Goal: Navigation & Orientation: Find specific page/section

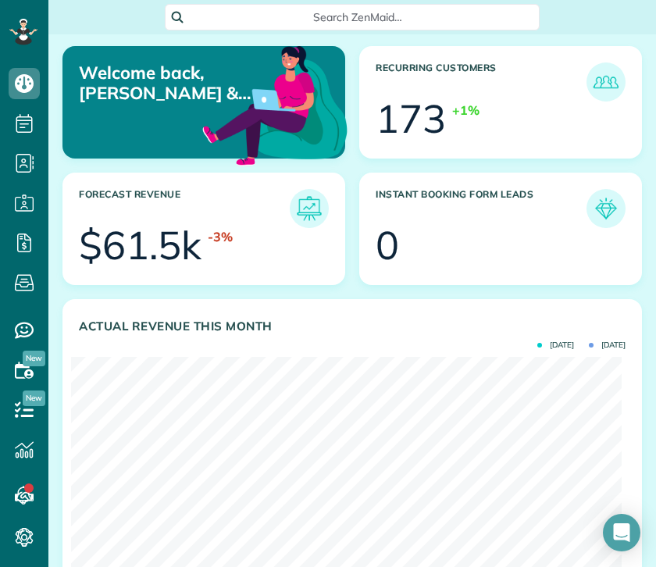
scroll to position [244, 550]
click at [282, 304] on article "Actual Revenue this month Sept 2025 Aug 2025 $ 14.0k +44%" at bounding box center [351, 455] width 579 height 312
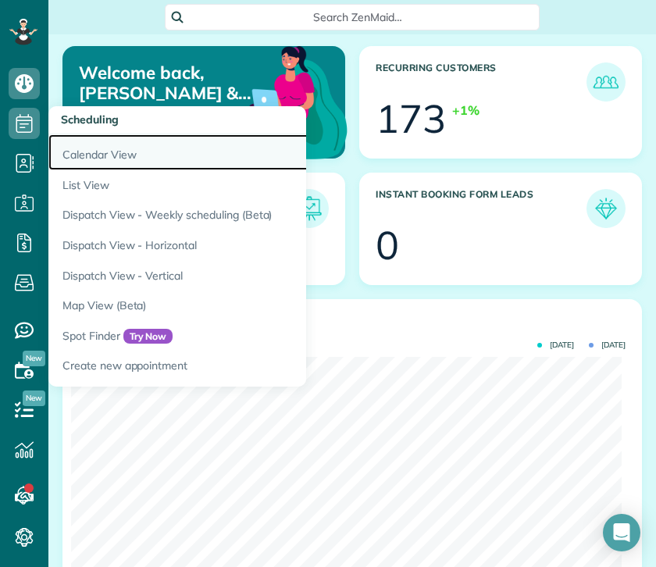
click at [103, 151] on link "Calendar View" at bounding box center [243, 152] width 390 height 36
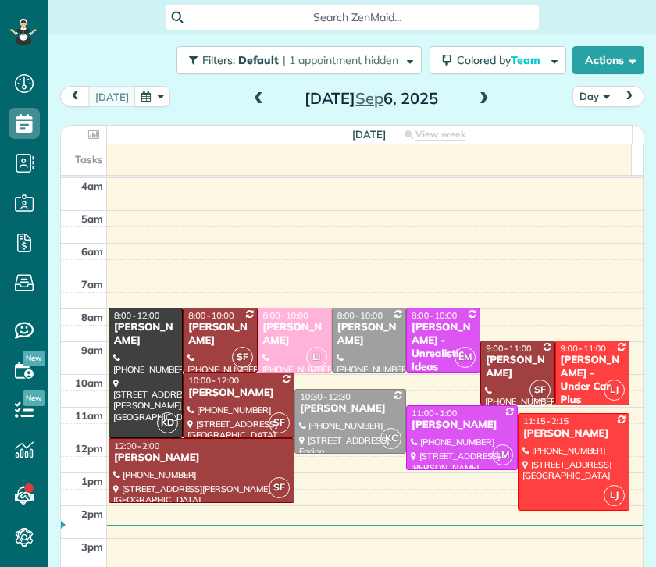
scroll to position [98, 0]
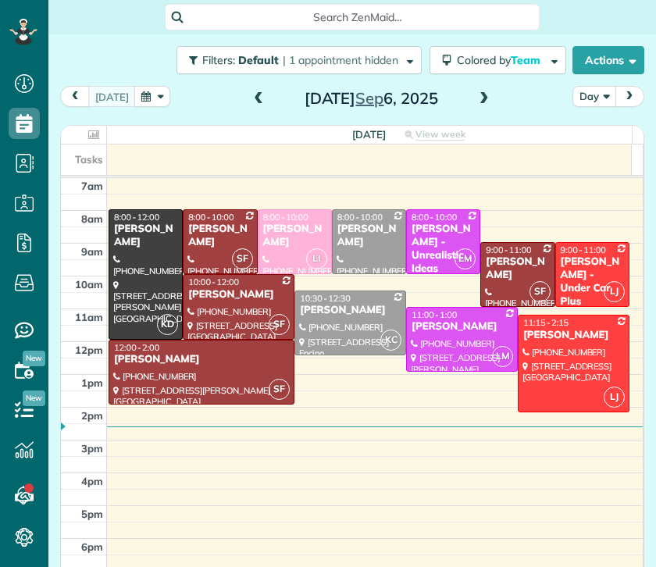
click at [593, 94] on button "Day" at bounding box center [594, 96] width 44 height 21
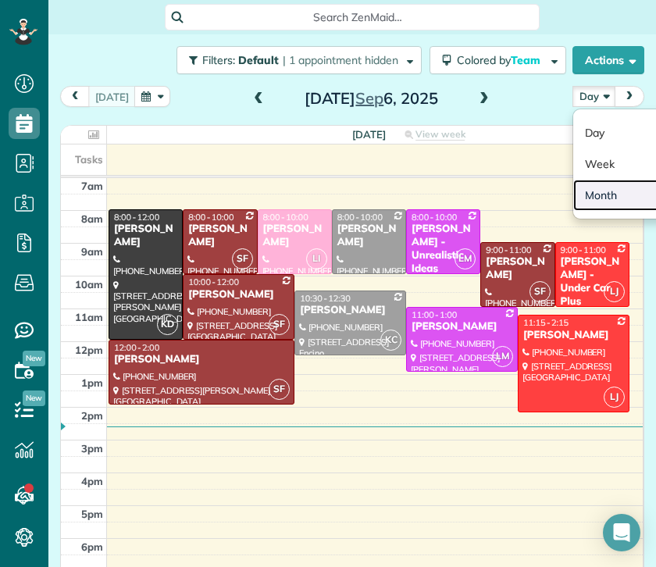
click at [596, 187] on link "Month" at bounding box center [634, 195] width 123 height 31
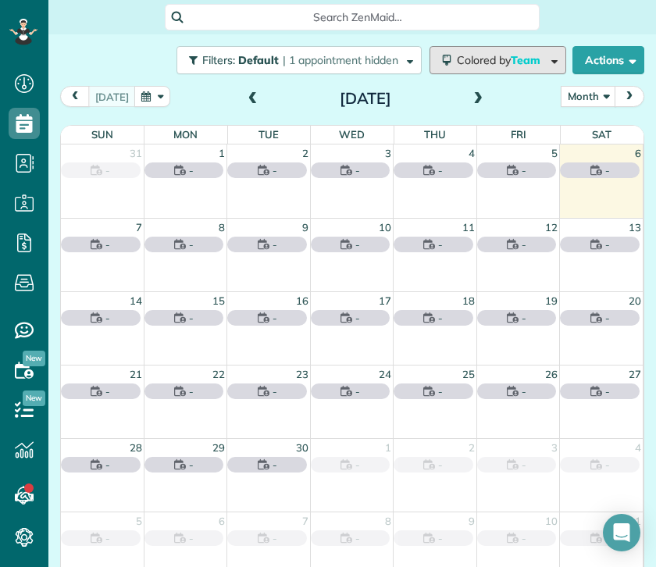
click at [514, 60] on span "Team" at bounding box center [527, 60] width 32 height 14
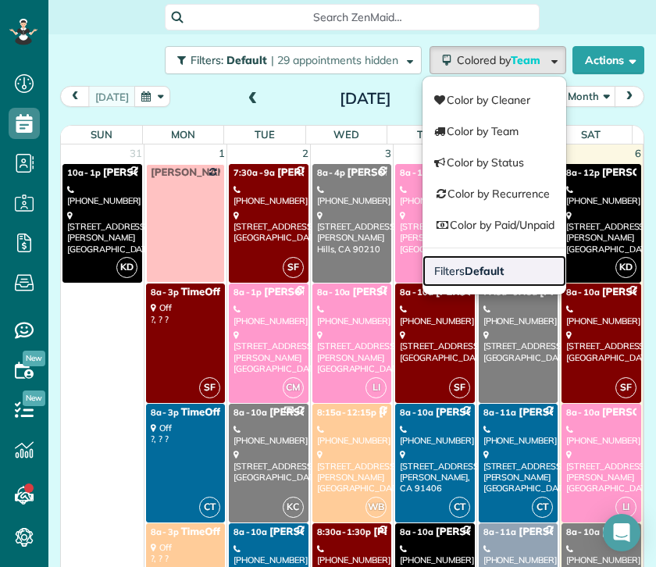
click at [507, 266] on link "Filters Default" at bounding box center [494, 270] width 144 height 31
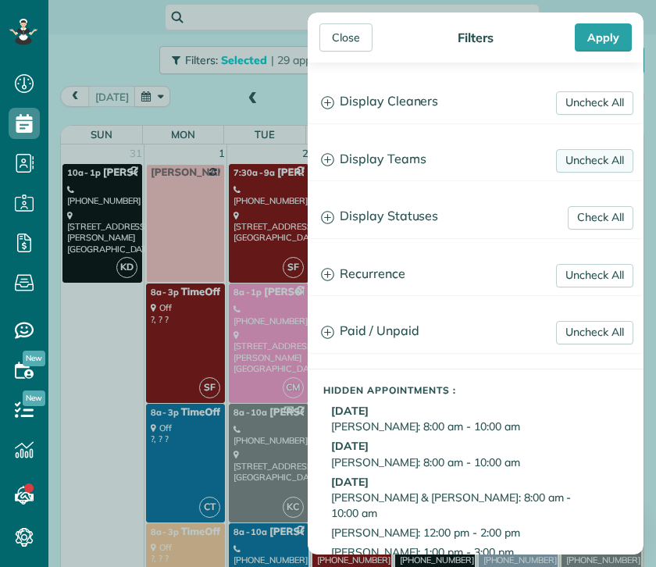
click at [577, 160] on link "Uncheck All" at bounding box center [594, 160] width 77 height 23
click at [571, 105] on link "Uncheck All" at bounding box center [594, 102] width 77 height 23
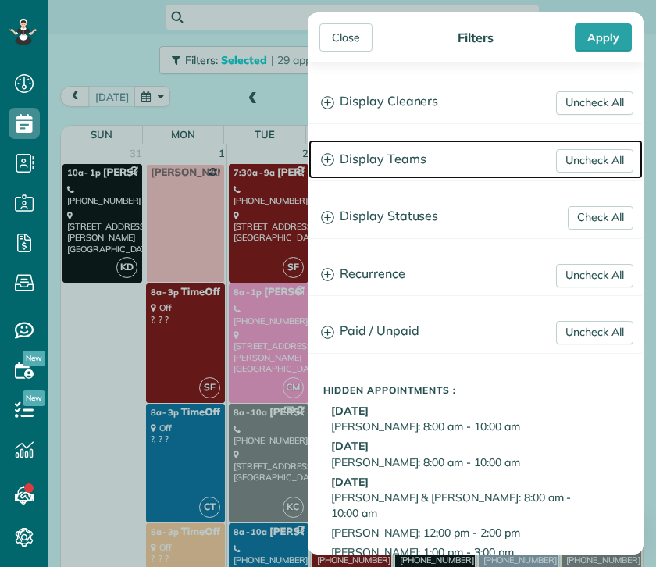
click at [370, 162] on h3 "Display Teams" at bounding box center [475, 160] width 334 height 40
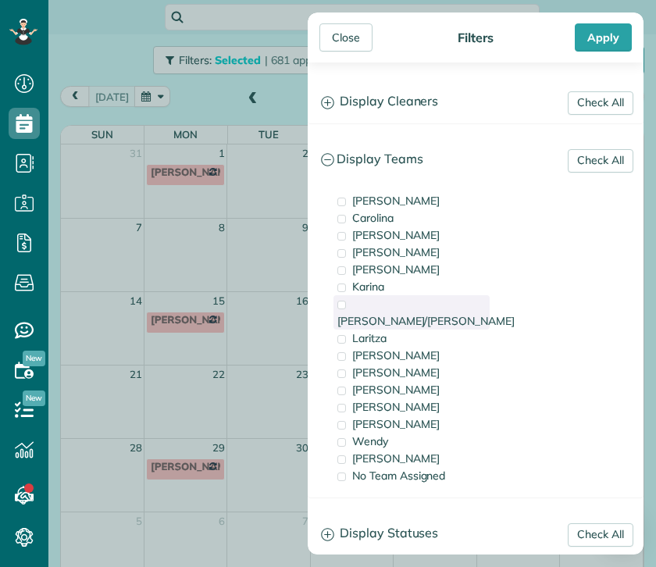
click at [397, 314] on span "[PERSON_NAME]/[PERSON_NAME]" at bounding box center [425, 321] width 177 height 14
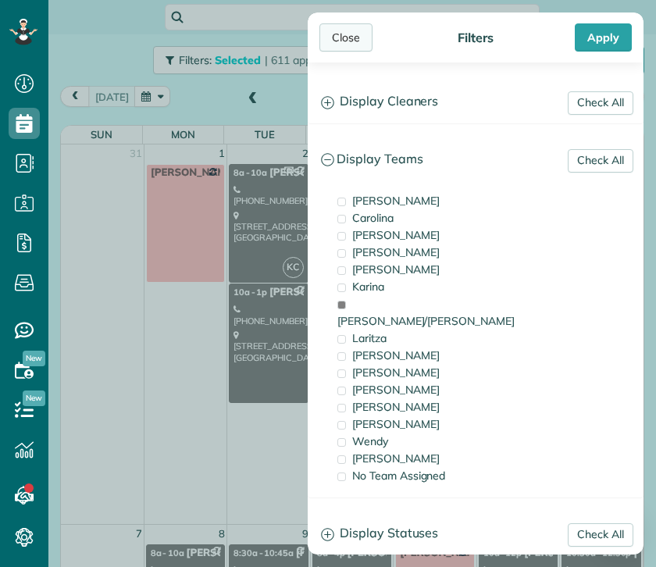
click at [349, 43] on div "Close" at bounding box center [345, 37] width 53 height 28
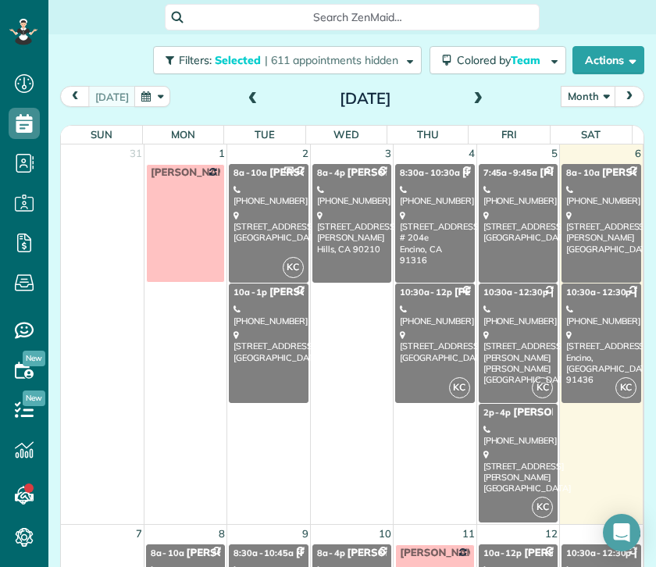
click at [255, 256] on link "KC 8a - 10a [PERSON_NAME] [PHONE_NUMBER] [STREET_ADDRESS]" at bounding box center [268, 223] width 79 height 119
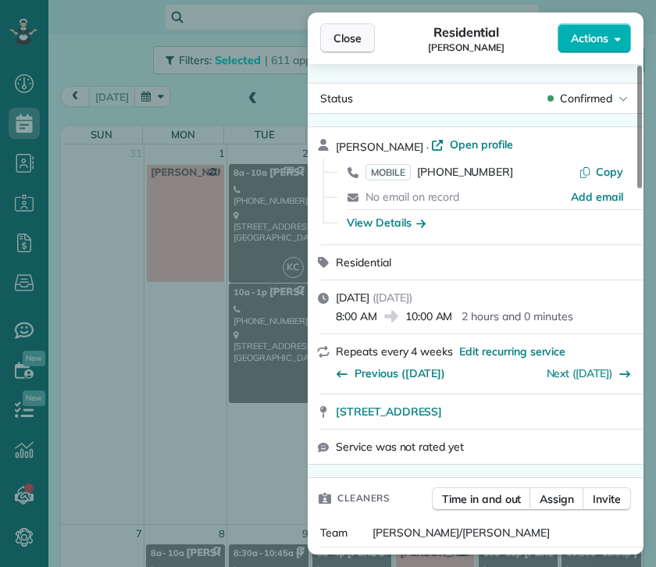
click at [347, 38] on span "Close" at bounding box center [347, 38] width 28 height 16
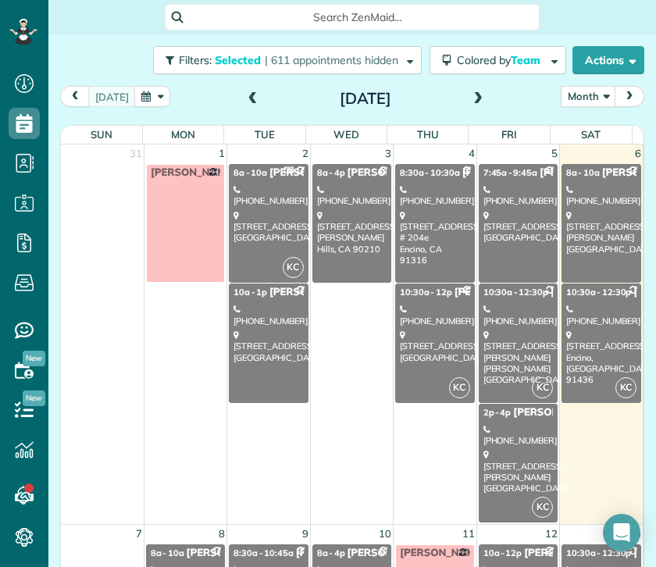
click at [422, 252] on div "[STREET_ADDRESS] # [GEOGRAPHIC_DATA]" at bounding box center [434, 237] width 69 height 55
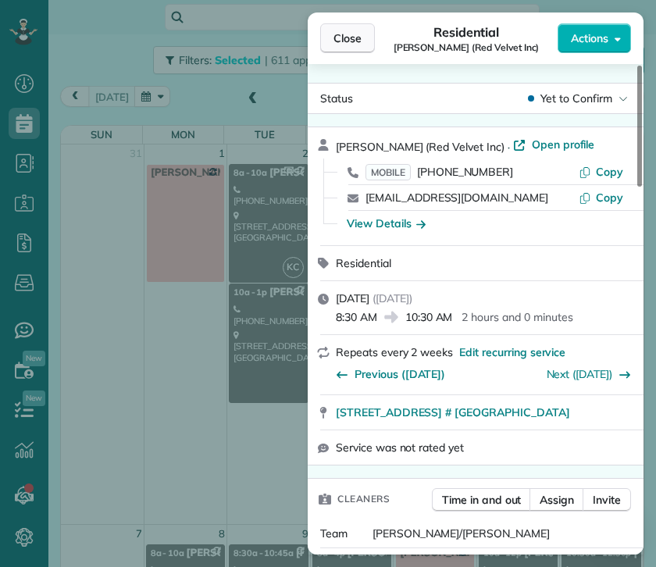
click at [352, 38] on span "Close" at bounding box center [347, 38] width 28 height 16
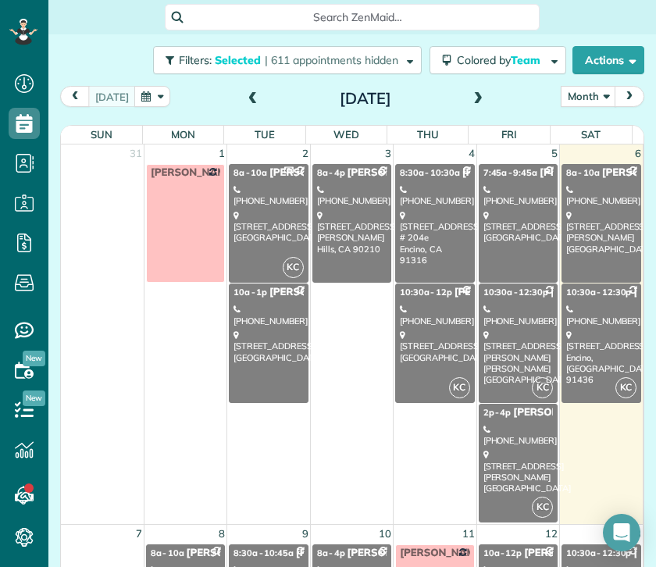
click at [420, 326] on link "KC 10:30a - 12p [PERSON_NAME] [PHONE_NUMBER] [STREET_ADDRESS]" at bounding box center [434, 342] width 79 height 119
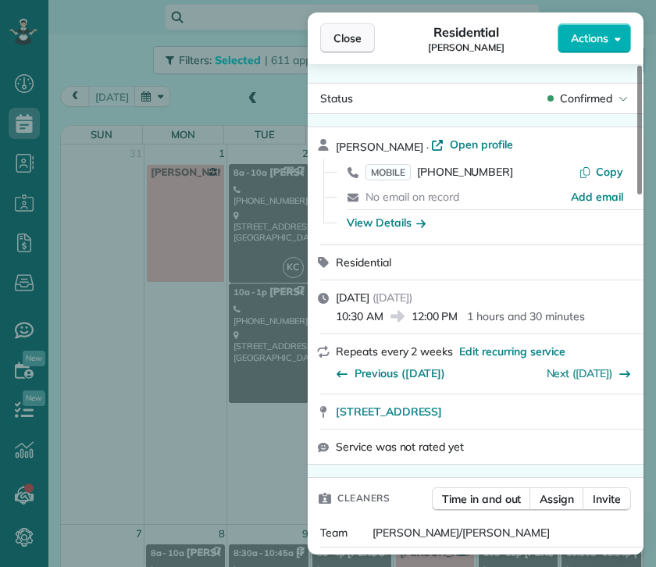
click at [344, 40] on span "Close" at bounding box center [347, 38] width 28 height 16
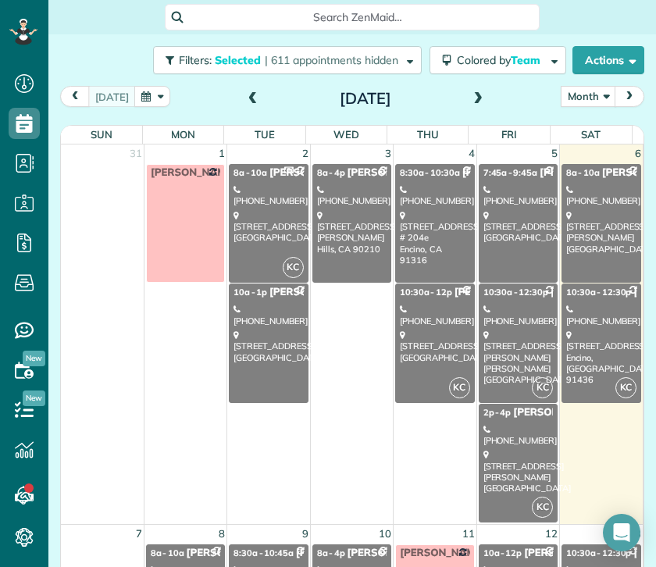
click at [433, 338] on div "[STREET_ADDRESS]" at bounding box center [434, 346] width 69 height 34
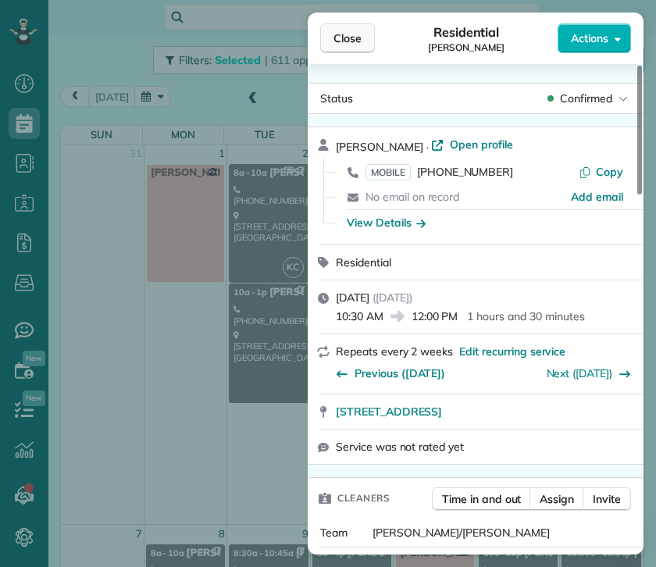
click at [369, 40] on button "Close" at bounding box center [347, 38] width 55 height 30
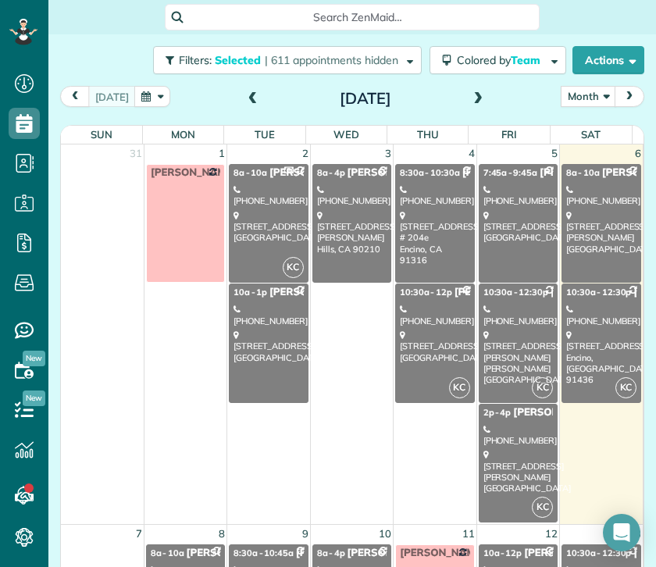
click at [493, 425] on div "[PHONE_NUMBER]" at bounding box center [517, 435] width 69 height 23
